Goal: Information Seeking & Learning: Learn about a topic

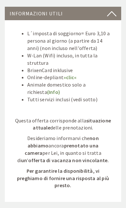
scroll to position [1797, 0]
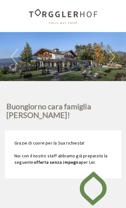
click at [109, 56] on button "Next" at bounding box center [111, 57] width 7 height 16
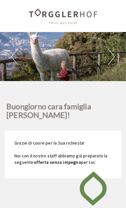
click at [113, 55] on button "Next" at bounding box center [111, 57] width 7 height 16
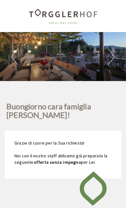
click at [113, 52] on button "Next" at bounding box center [111, 57] width 7 height 16
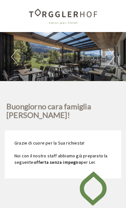
click at [114, 55] on button "Next" at bounding box center [111, 57] width 7 height 16
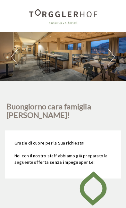
click at [114, 52] on button "Next" at bounding box center [111, 57] width 7 height 16
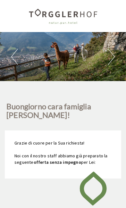
click at [122, 54] on div "Previous Next 1 2 3 4 5 6 7 8 9 10 11 12 13" at bounding box center [63, 56] width 126 height 49
click at [121, 53] on div "Previous Next 1 2 3 4 5 6 7 8 9 10 11 12 13" at bounding box center [63, 56] width 126 height 49
click at [112, 54] on button "Next" at bounding box center [111, 57] width 7 height 16
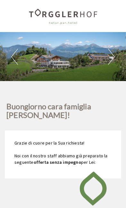
click at [104, 56] on div "Previous Next 1 2 3 4 5 6 7 8 9 10 11 12 13" at bounding box center [63, 56] width 126 height 49
click at [114, 50] on button "Next" at bounding box center [111, 57] width 7 height 16
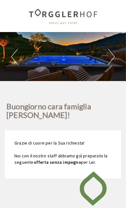
click at [113, 52] on button "Next" at bounding box center [111, 57] width 7 height 16
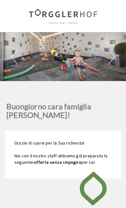
click at [114, 50] on button "Next" at bounding box center [111, 57] width 7 height 16
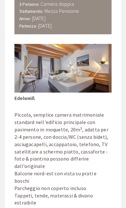
scroll to position [867, 0]
